Goal: Consume media (video, audio)

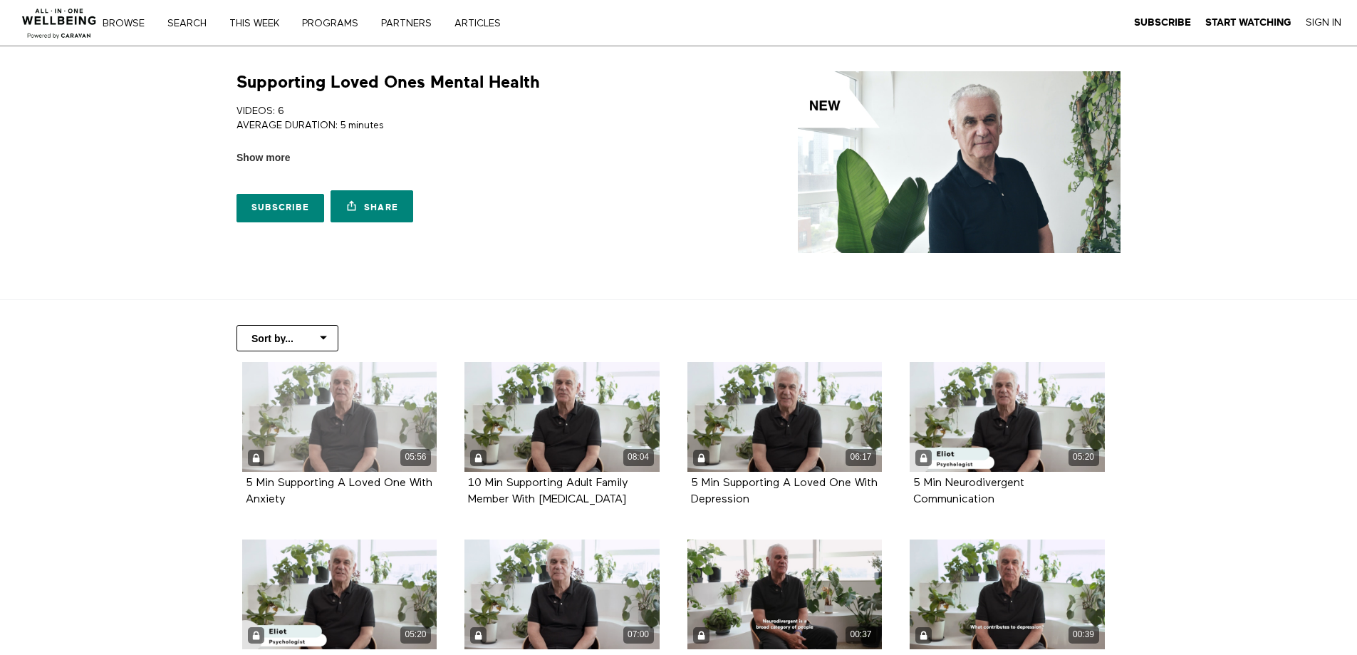
click at [321, 420] on div "05:56" at bounding box center [339, 417] width 195 height 110
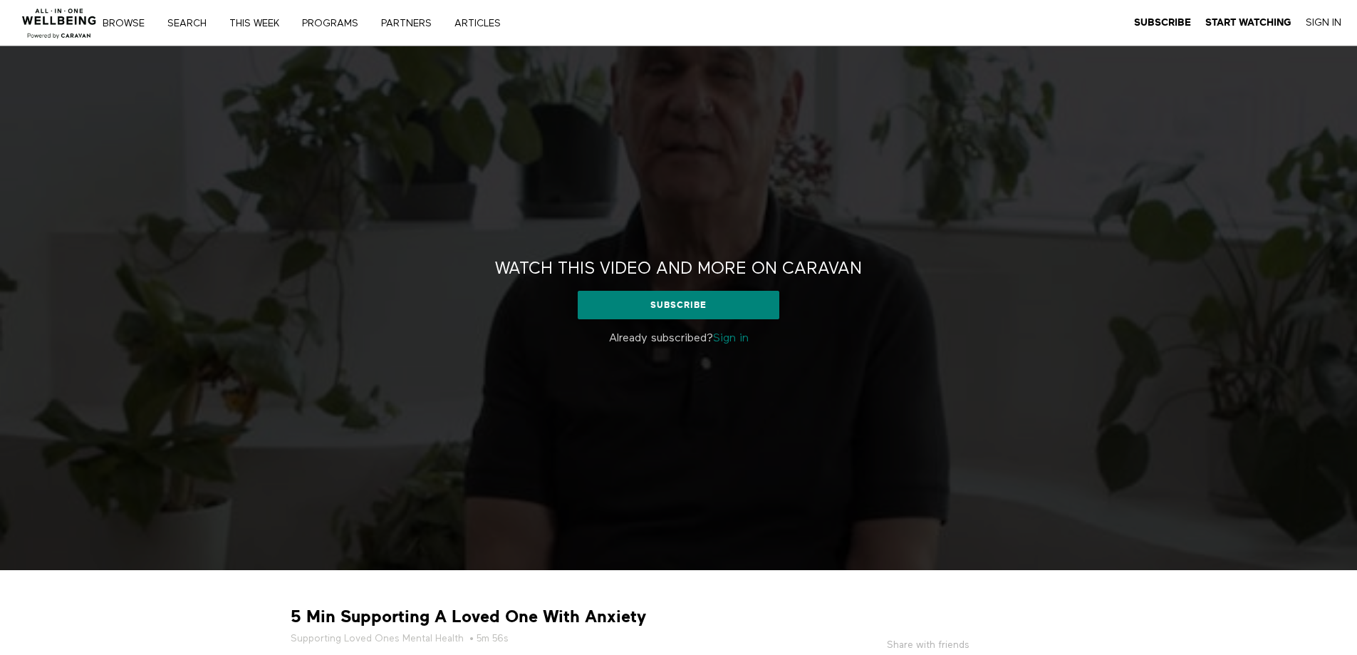
click at [724, 335] on link "Sign in" at bounding box center [731, 338] width 36 height 11
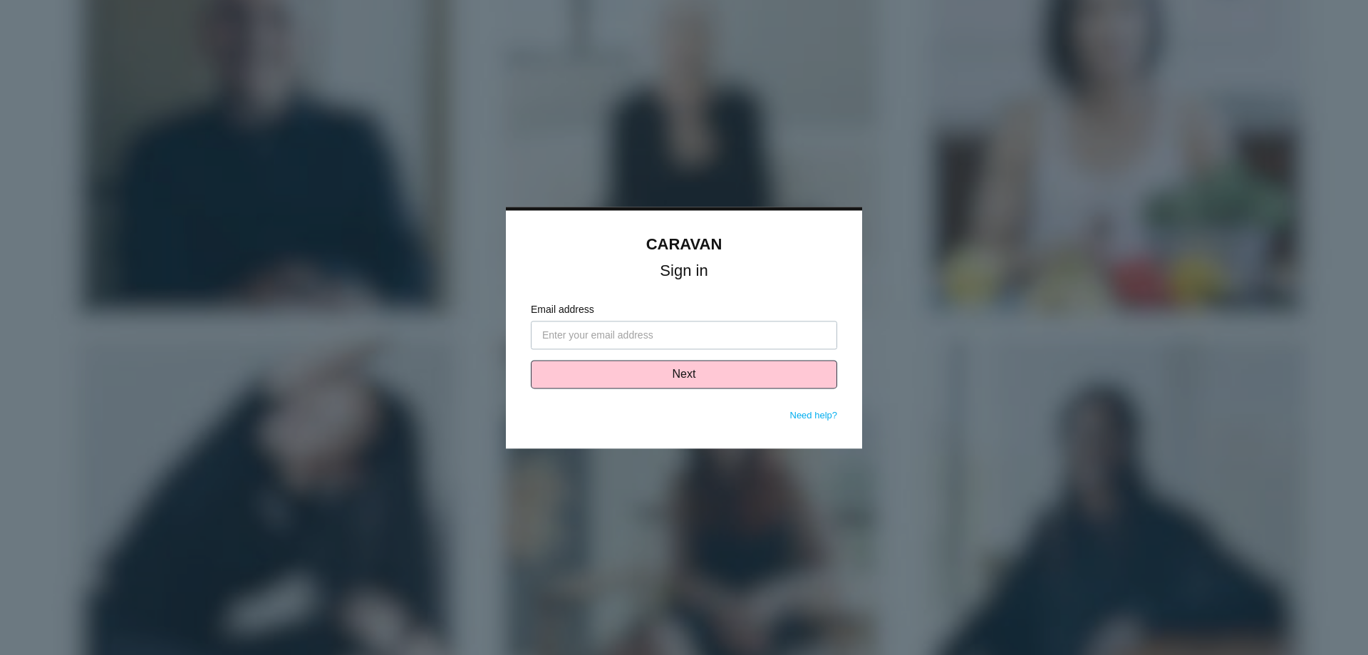
click at [724, 335] on input "Email address" at bounding box center [684, 335] width 306 height 28
type input "M"
type input "malatorre@vcc.clinic"
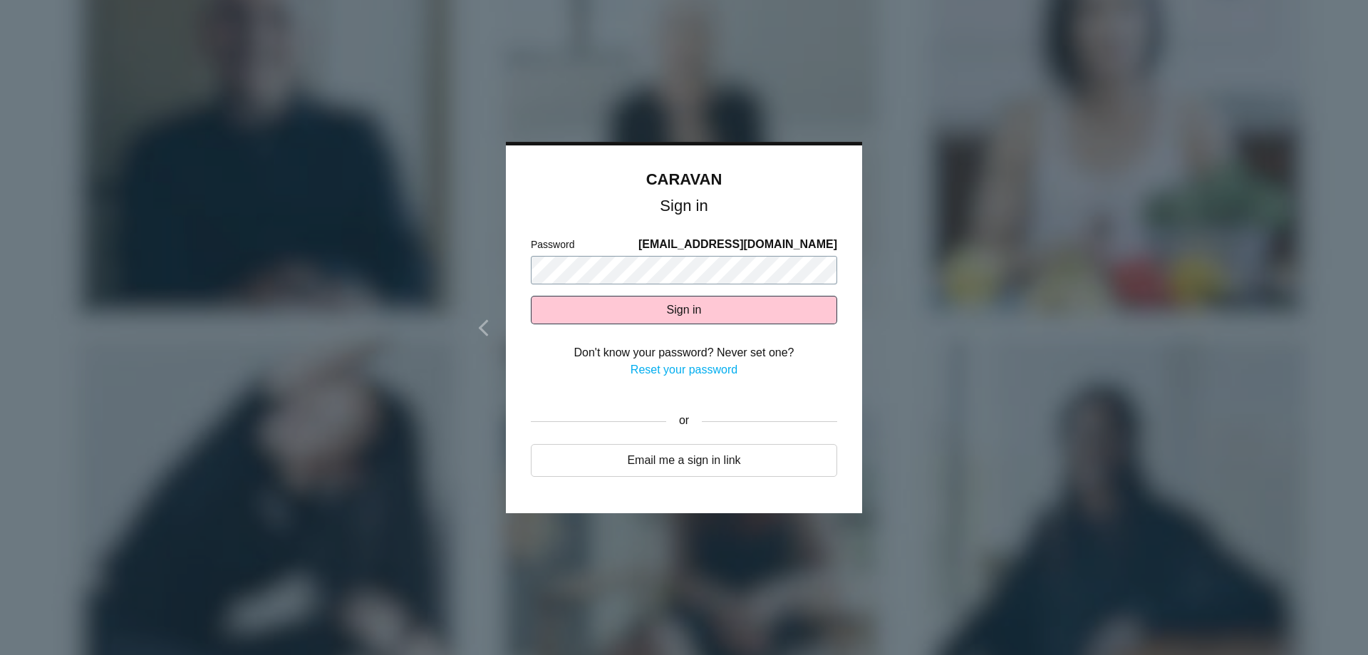
click at [531, 296] on button "Sign in" at bounding box center [684, 310] width 306 height 28
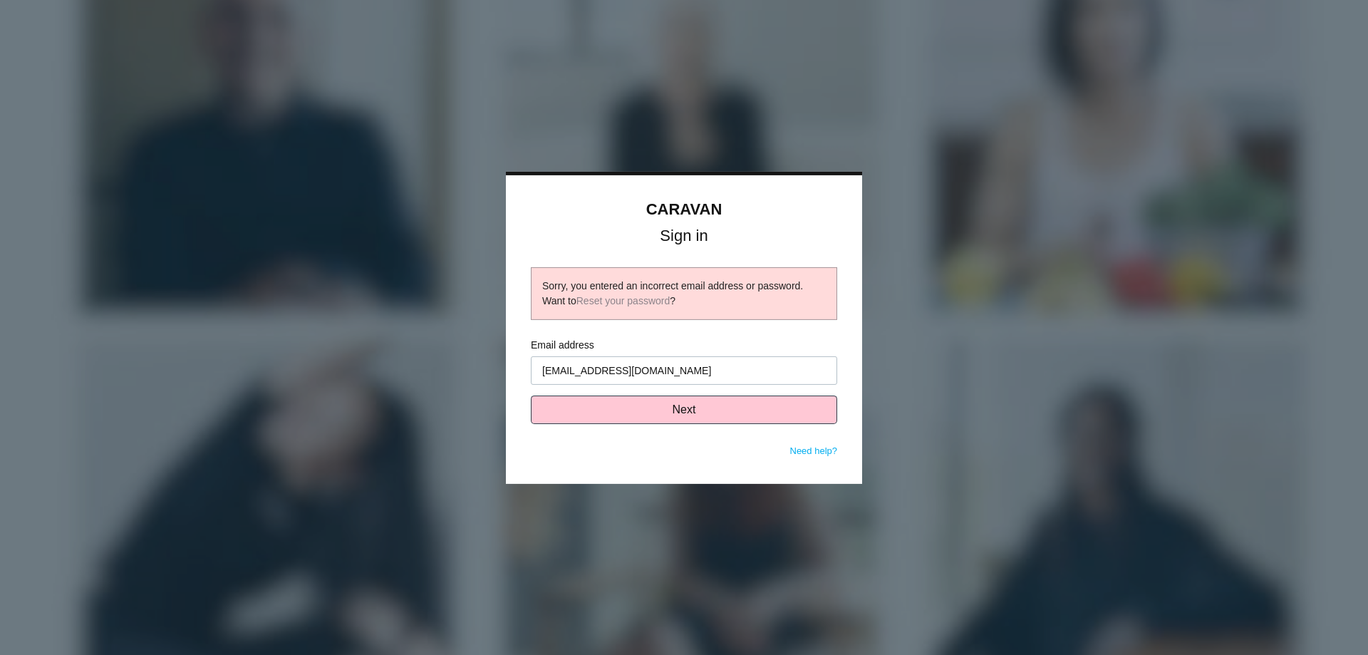
click at [699, 376] on input "malatorre@vcc.clinic" at bounding box center [684, 370] width 306 height 28
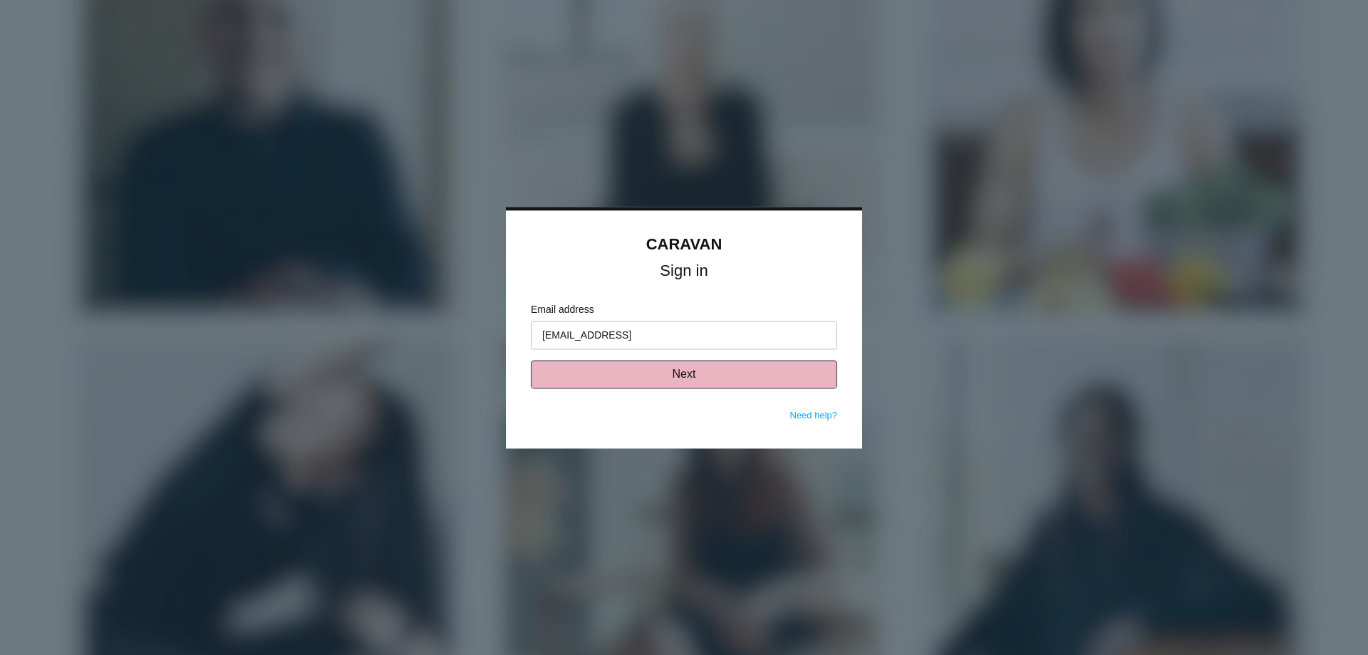
type input "malatorre@vcc.org"
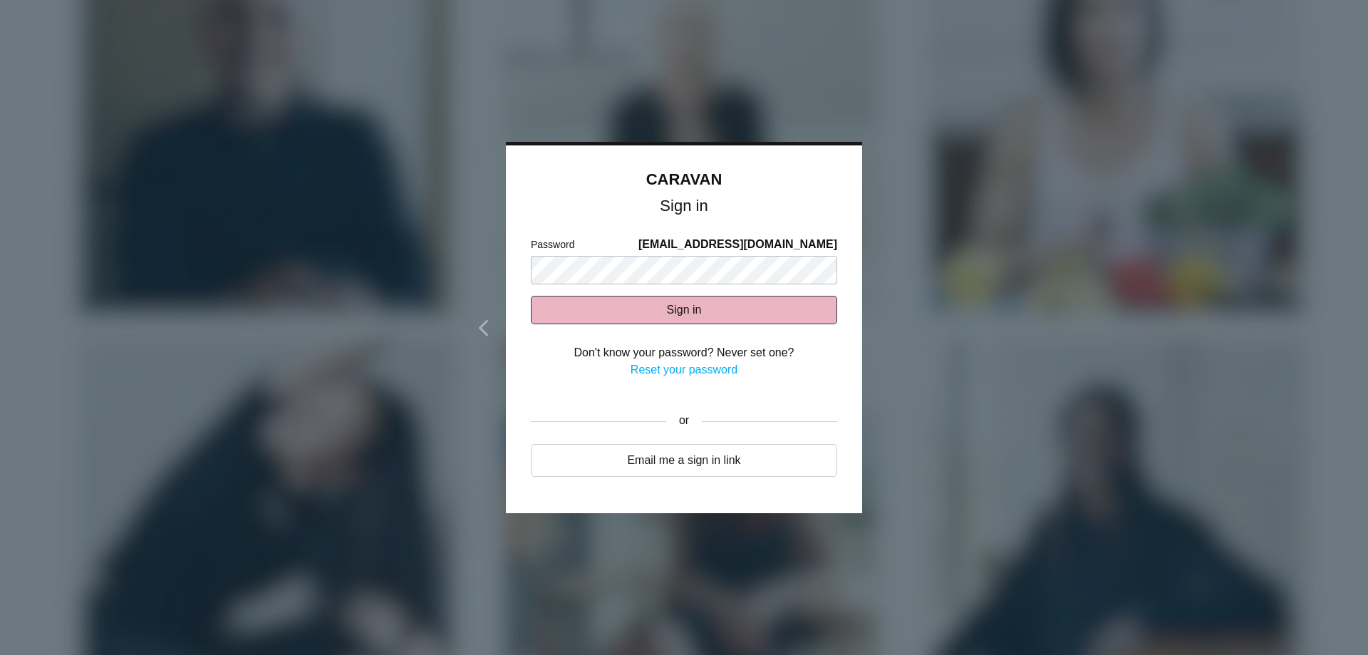
click at [726, 302] on button "Sign in" at bounding box center [684, 310] width 306 height 28
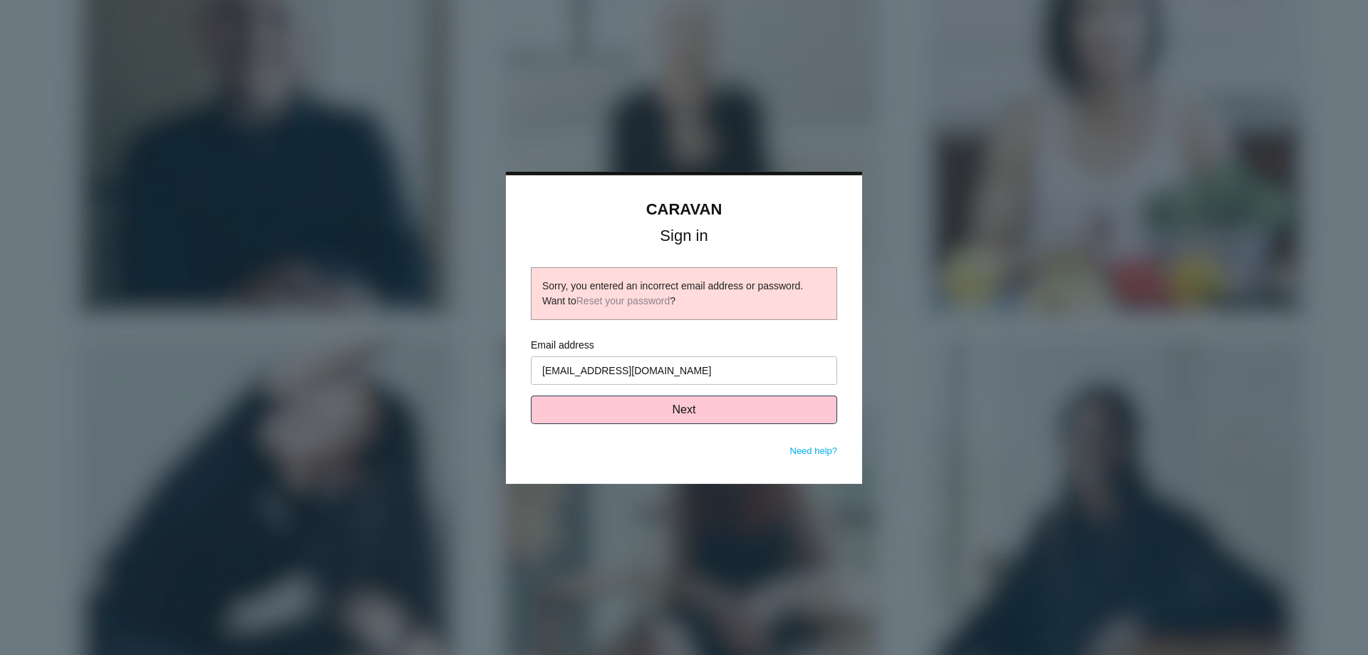
click at [925, 132] on div at bounding box center [684, 327] width 1368 height 655
